Goal: Find specific page/section: Find specific page/section

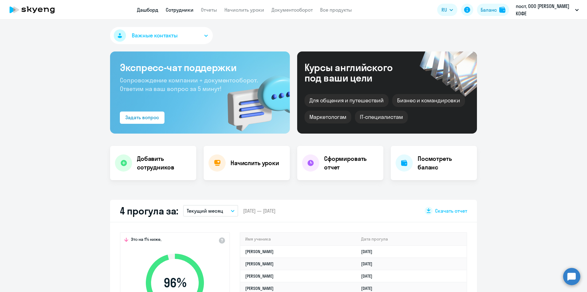
click at [184, 10] on link "Сотрудники" at bounding box center [180, 10] width 28 height 6
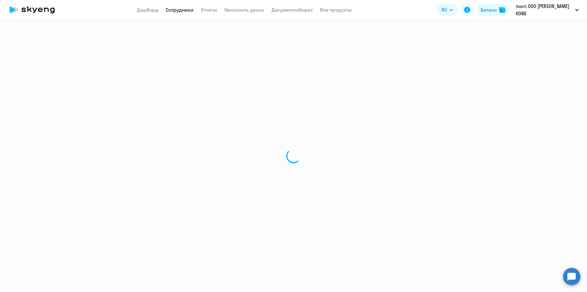
select select "30"
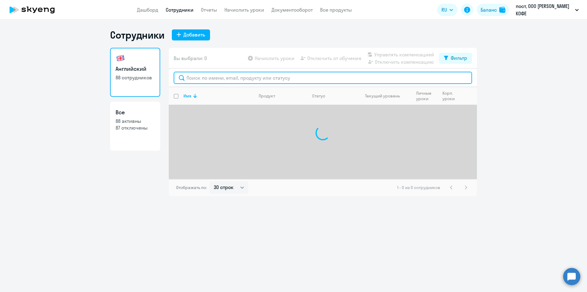
click at [269, 78] on input "text" at bounding box center [323, 78] width 299 height 12
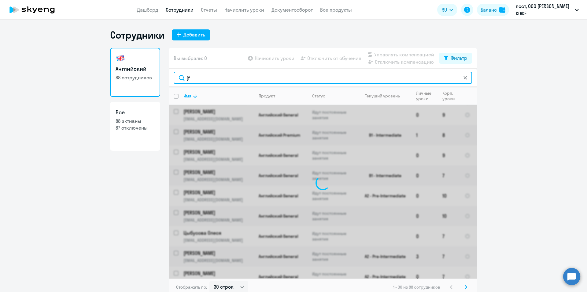
type input "["
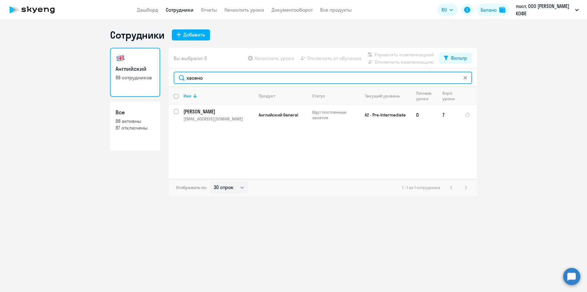
type input "хасено"
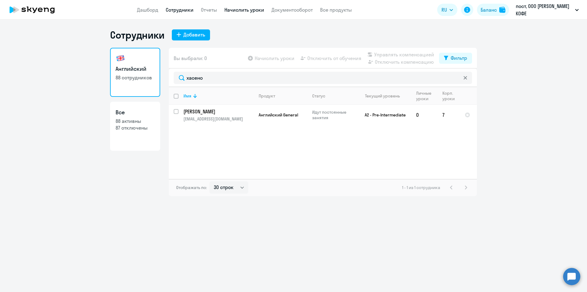
click at [242, 9] on link "Начислить уроки" at bounding box center [245, 10] width 40 height 6
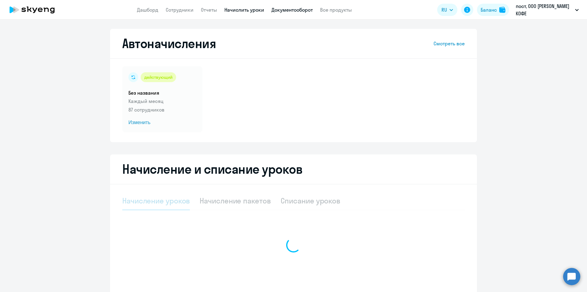
select select "10"
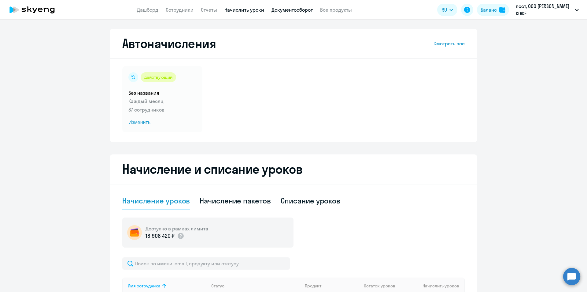
click at [294, 9] on link "Документооборот" at bounding box center [292, 10] width 41 height 6
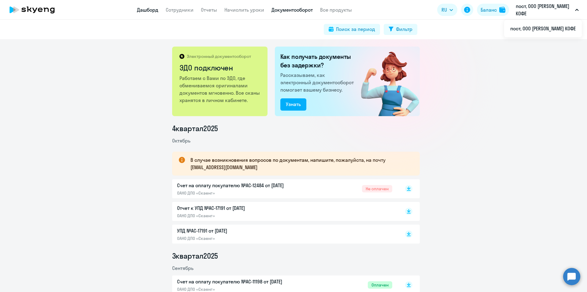
click at [145, 11] on link "Дашборд" at bounding box center [147, 10] width 21 height 6
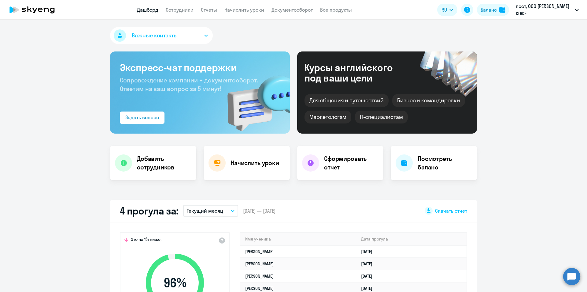
click at [186, 15] on app-header "Дашборд Сотрудники Отчеты Начислить уроки Документооборот Все продукты Дашборд …" at bounding box center [293, 10] width 587 height 20
click at [183, 9] on link "Сотрудники" at bounding box center [180, 10] width 28 height 6
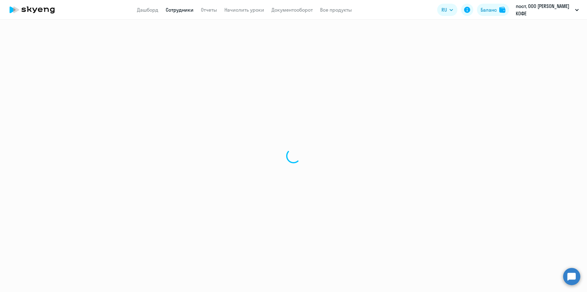
select select "30"
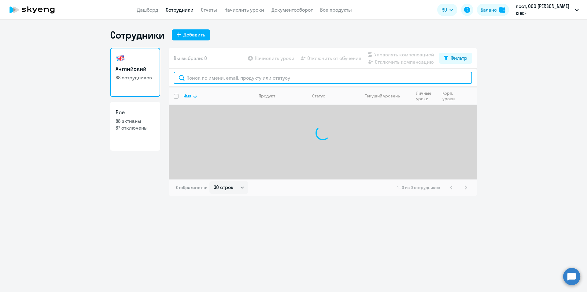
click at [232, 75] on input "text" at bounding box center [323, 78] width 299 height 12
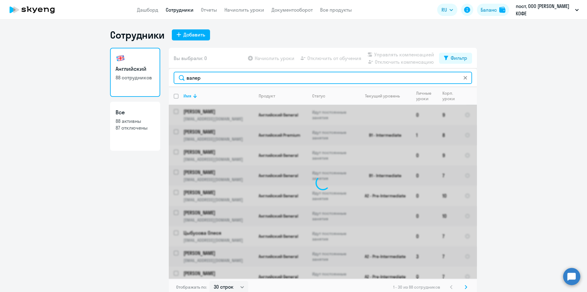
type input "[PERSON_NAME]"
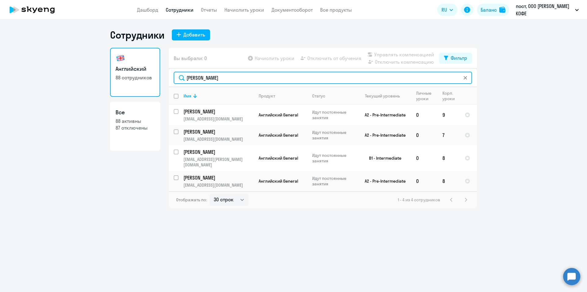
drag, startPoint x: 211, startPoint y: 80, endPoint x: 159, endPoint y: 80, distance: 52.0
click at [159, 80] on div "Английский 88 сотрудников Все 88 активны 87 отключены Вы выбрали: 0 Начислить у…" at bounding box center [293, 128] width 367 height 160
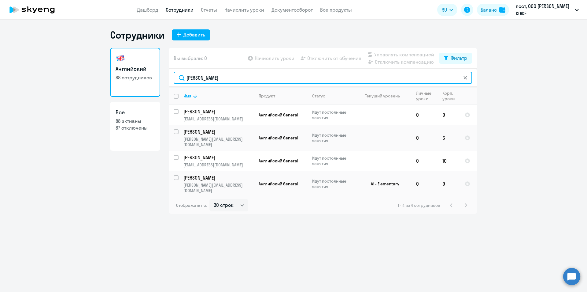
type input "[PERSON_NAME]"
